Goal: Task Accomplishment & Management: Manage account settings

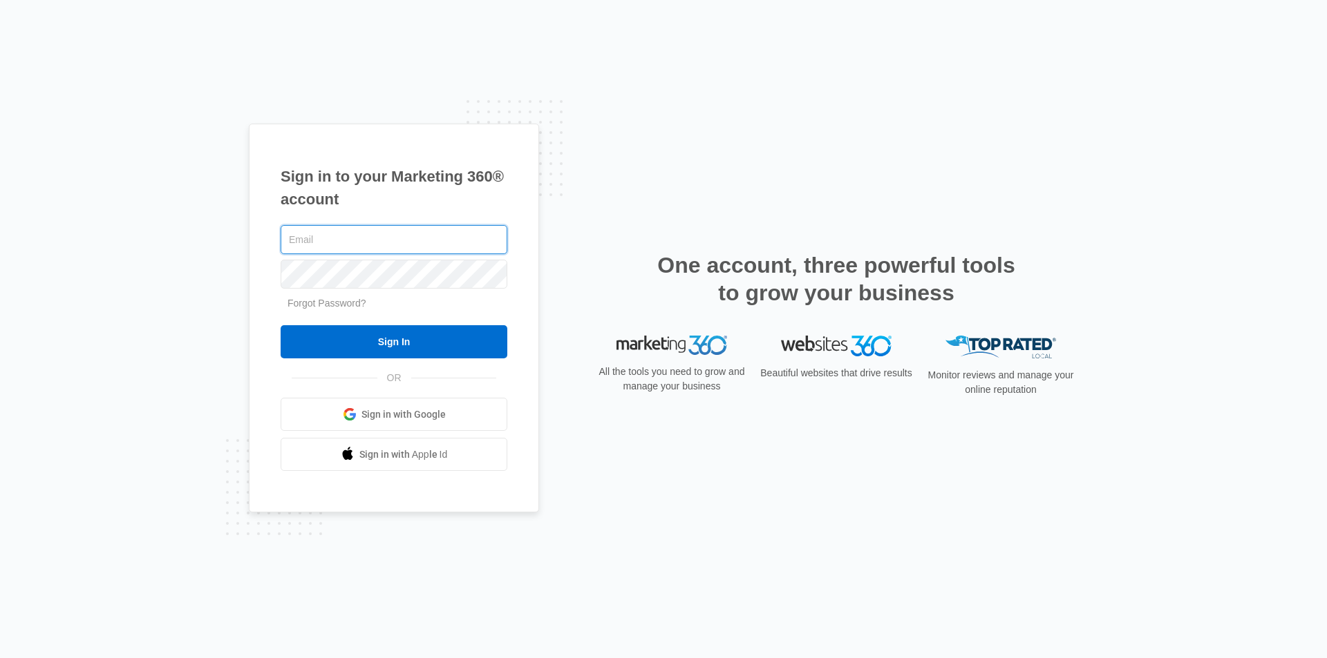
type input "[EMAIL_ADDRESS][DOMAIN_NAME]"
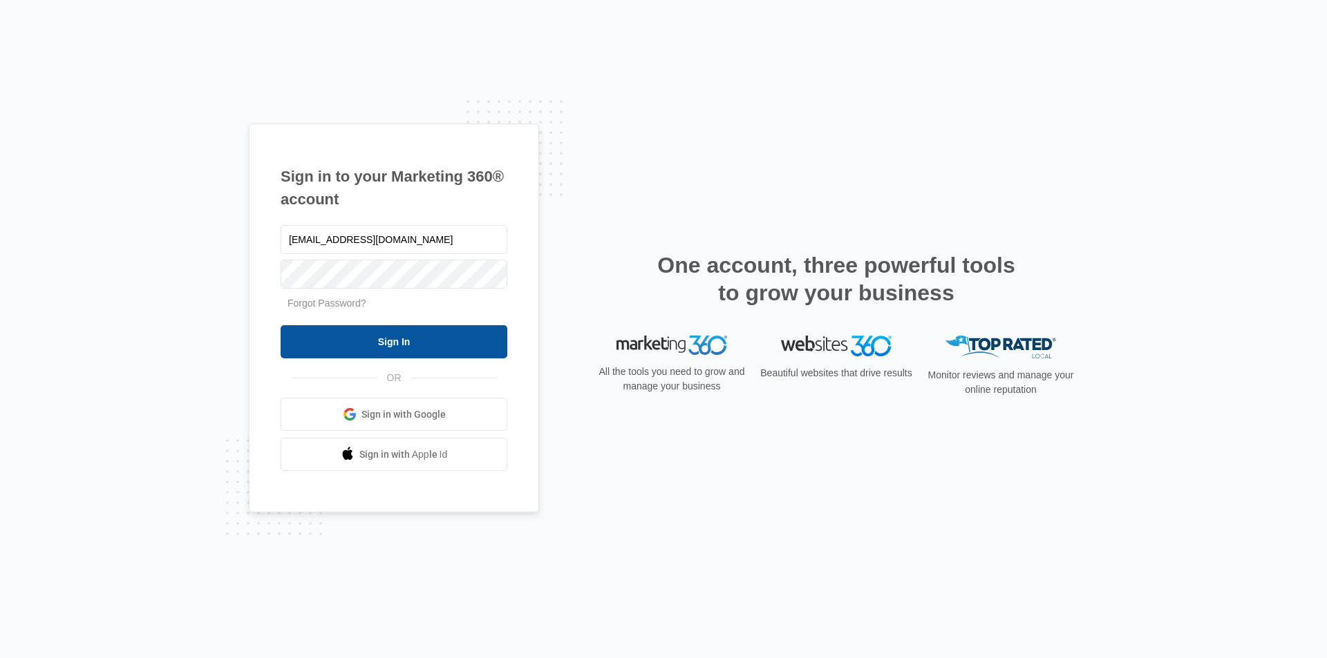
click at [336, 334] on input "Sign In" at bounding box center [394, 341] width 227 height 33
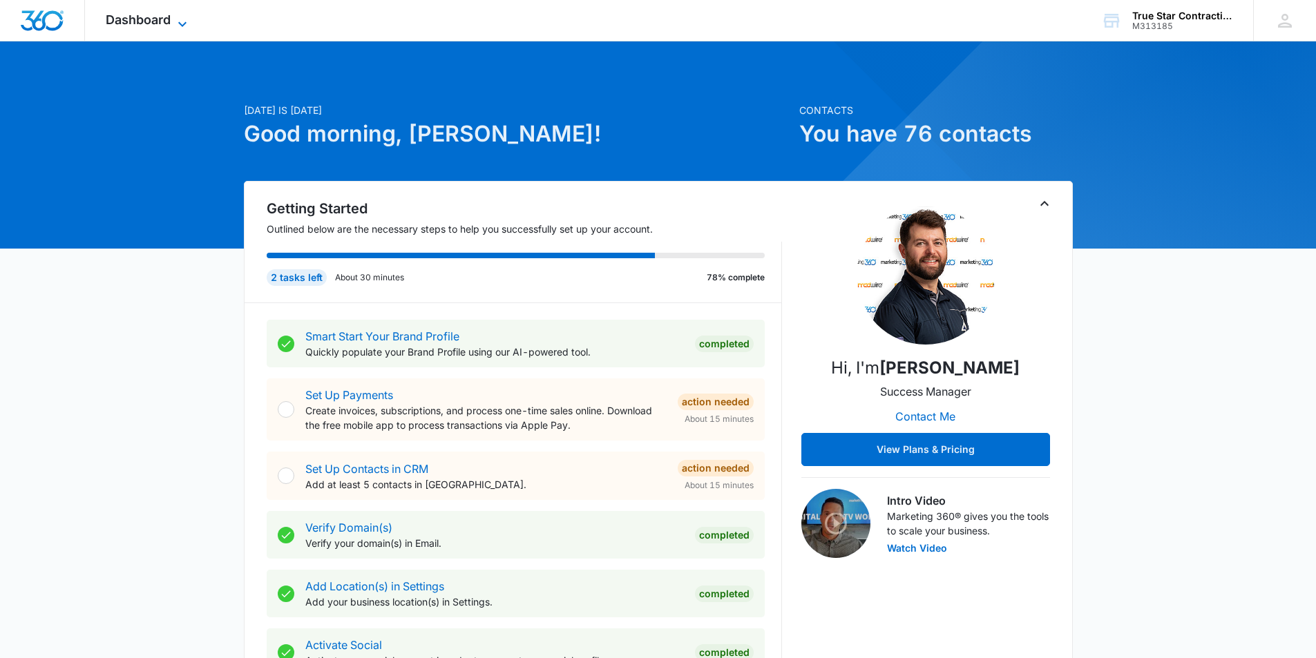
click at [187, 20] on icon at bounding box center [182, 24] width 17 height 17
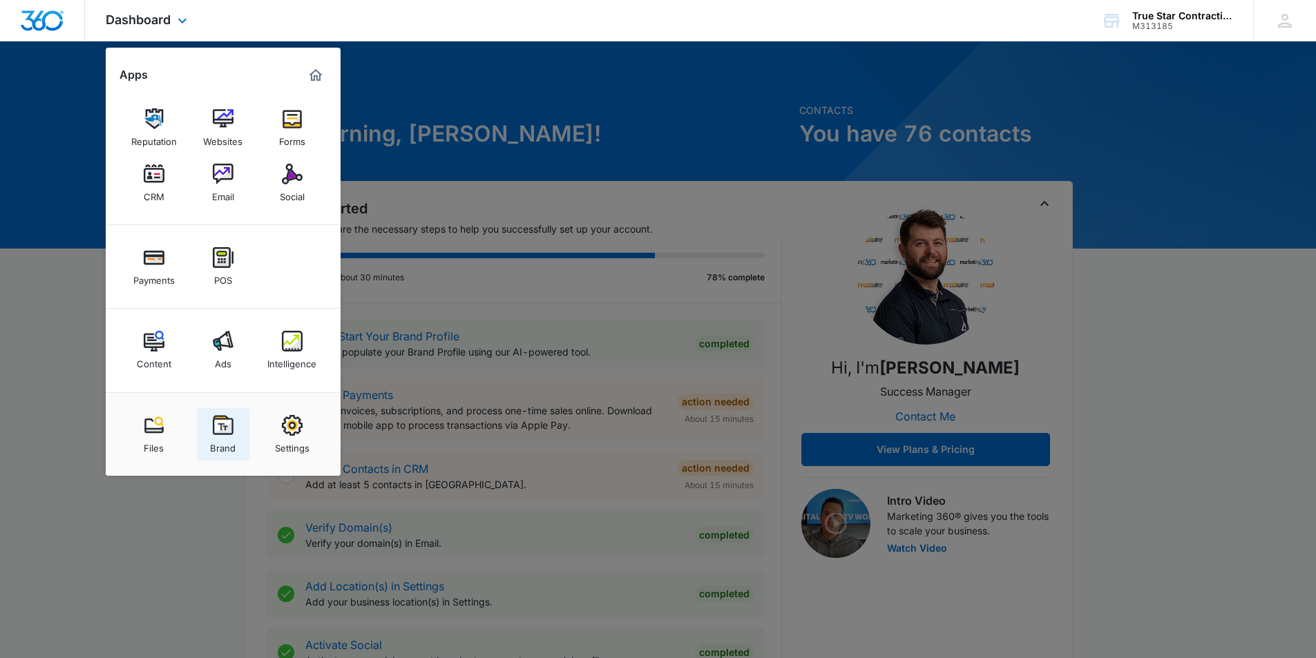
click at [228, 419] on img at bounding box center [223, 425] width 21 height 21
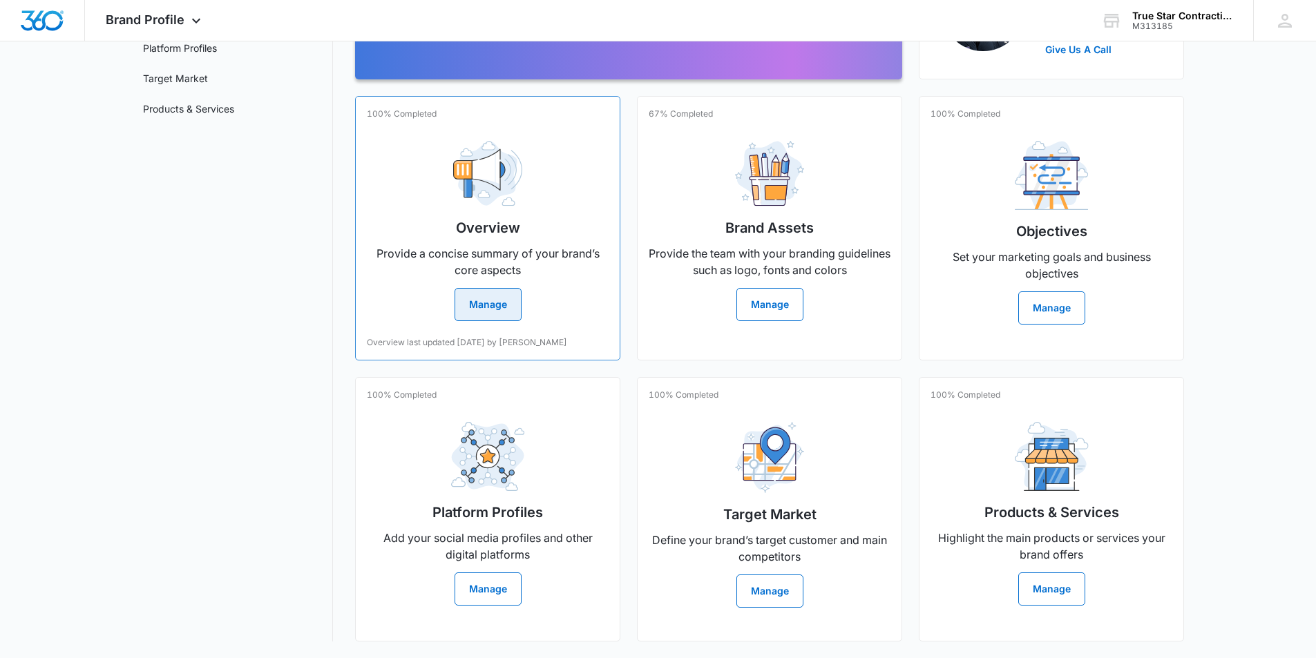
scroll to position [227, 0]
click at [415, 285] on div "Overview Provide a concise summary of your brand’s core aspects Manage" at bounding box center [488, 225] width 242 height 191
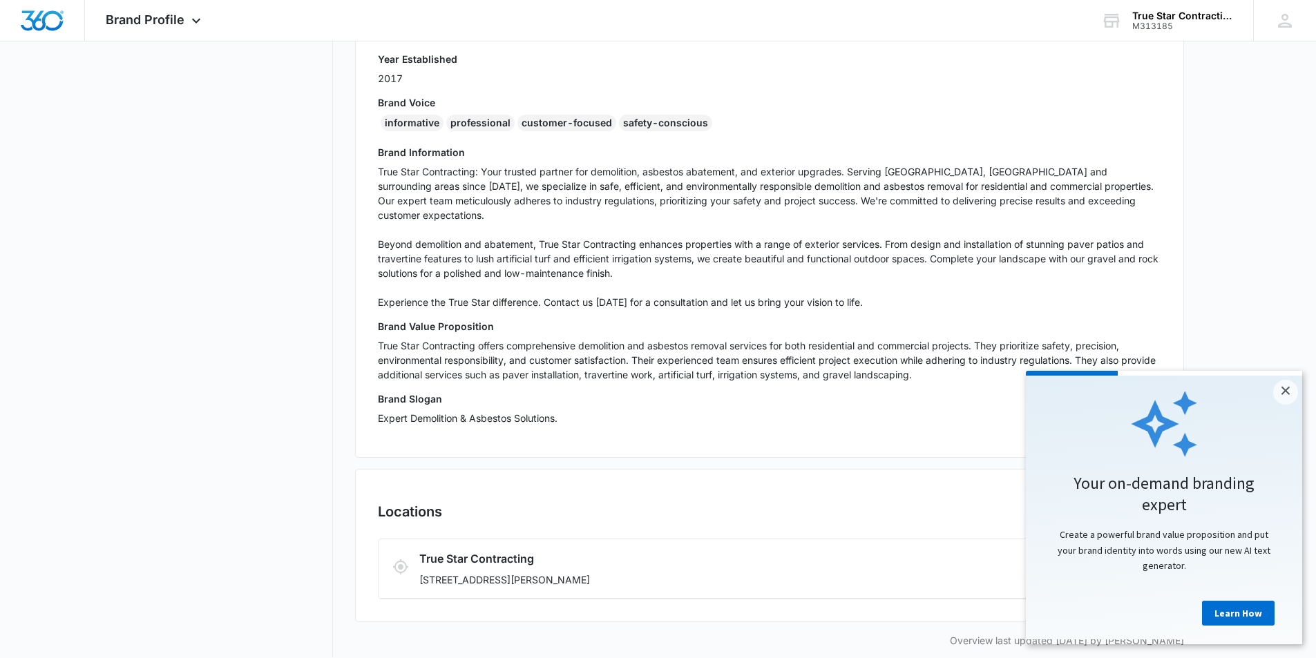
scroll to position [327, 0]
click at [1284, 387] on link "×" at bounding box center [1285, 392] width 25 height 25
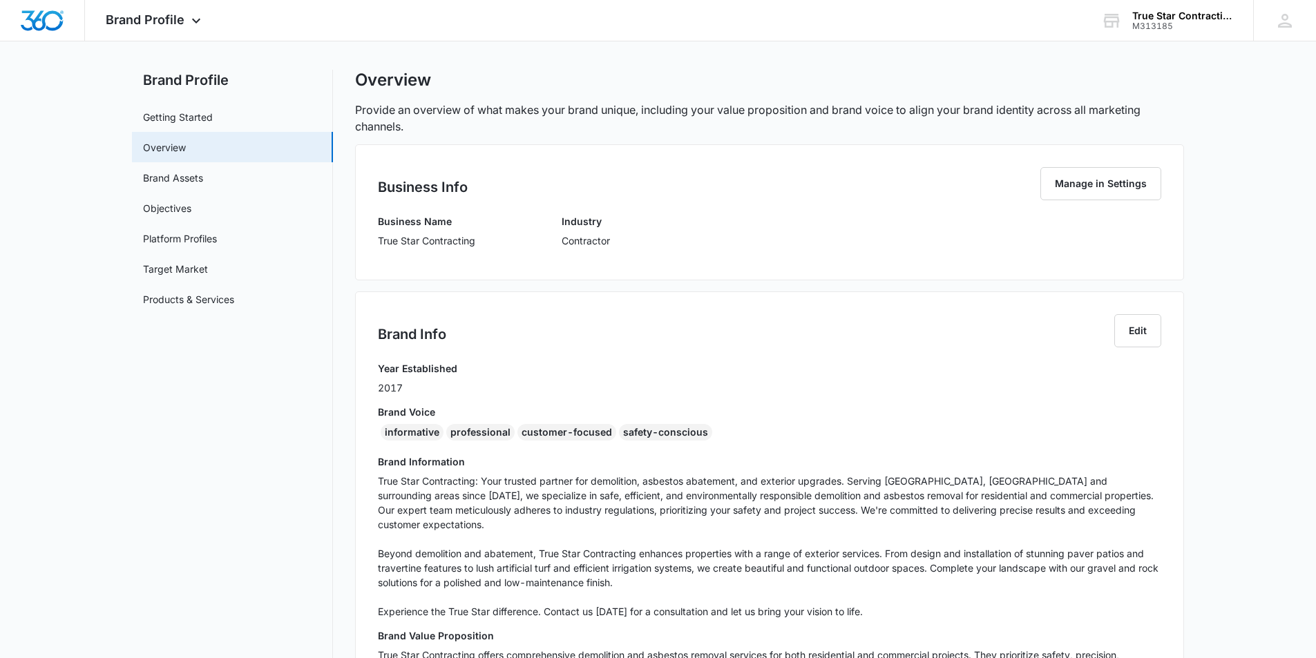
scroll to position [0, 0]
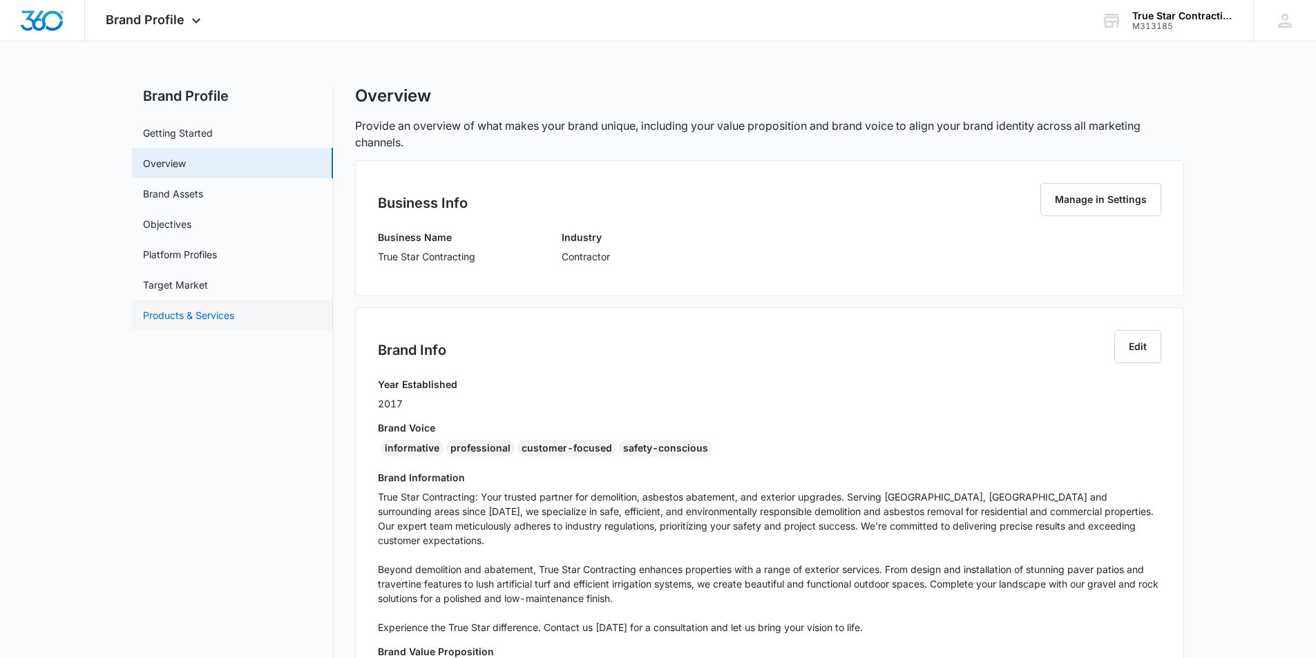
click at [231, 312] on link "Products & Services" at bounding box center [188, 315] width 91 height 15
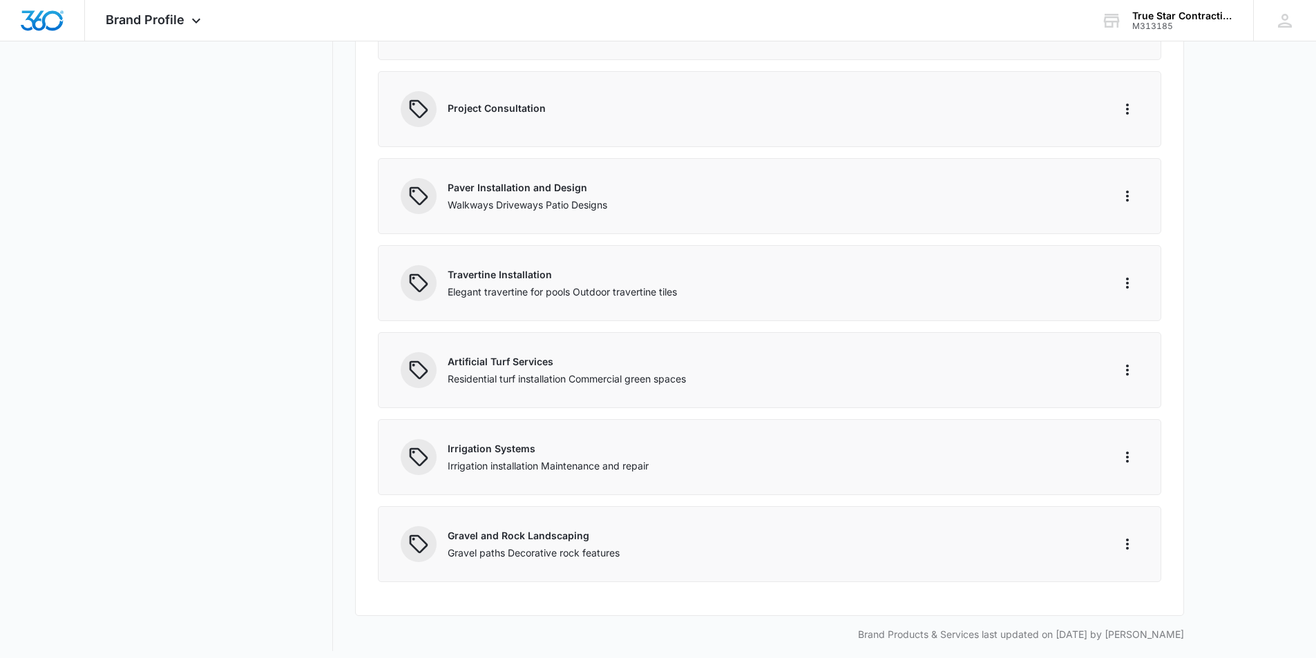
scroll to position [609, 0]
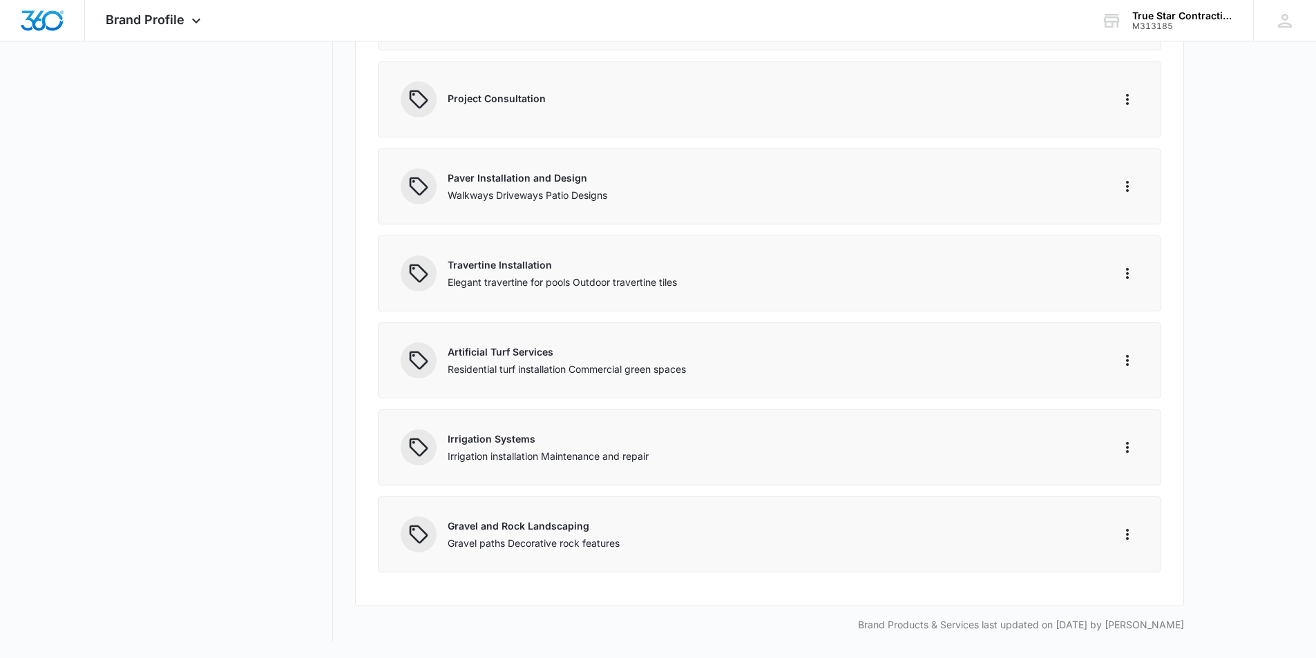
click at [1113, 536] on div "Gravel and Rock Landscaping Gravel paths Decorative rock features" at bounding box center [770, 535] width 738 height 36
click at [1123, 535] on icon "More" at bounding box center [1127, 534] width 17 height 17
click at [1123, 534] on icon "More" at bounding box center [1127, 534] width 17 height 17
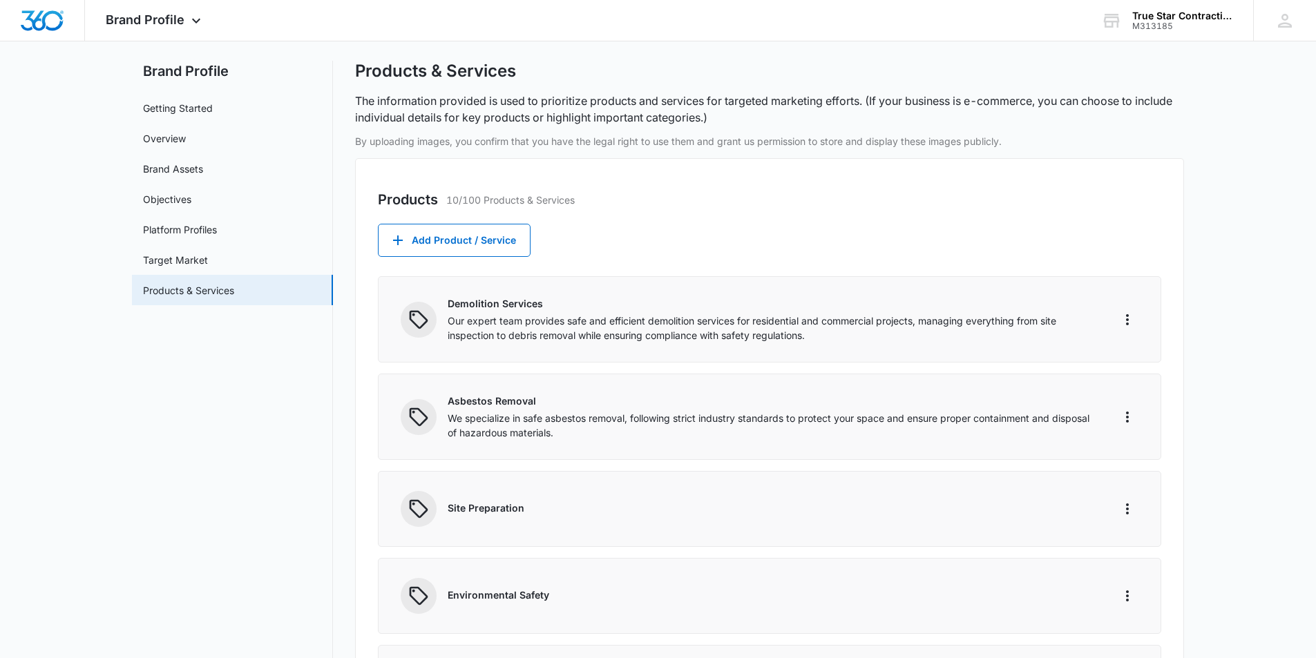
scroll to position [0, 0]
